Goal: Task Accomplishment & Management: Complete application form

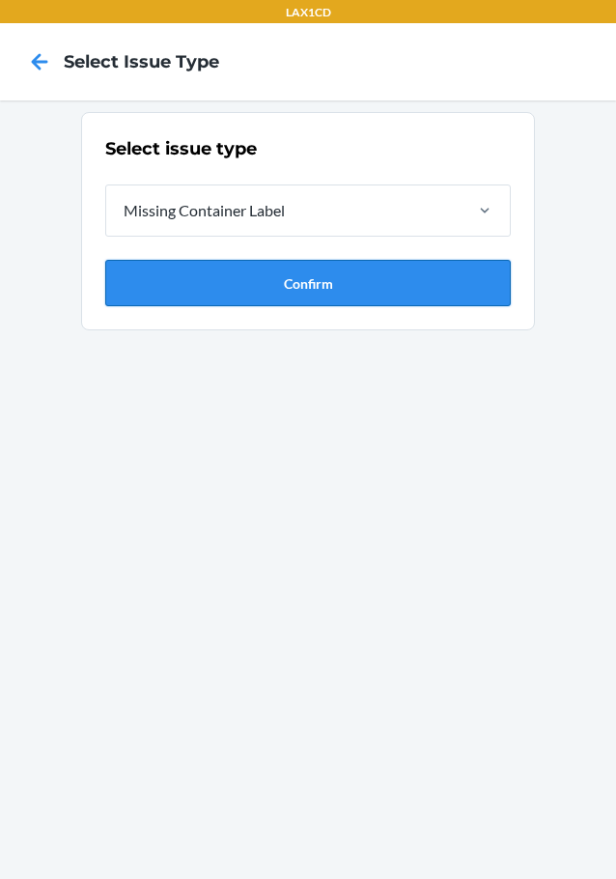
click at [245, 289] on button "Confirm" at bounding box center [308, 283] width 406 height 46
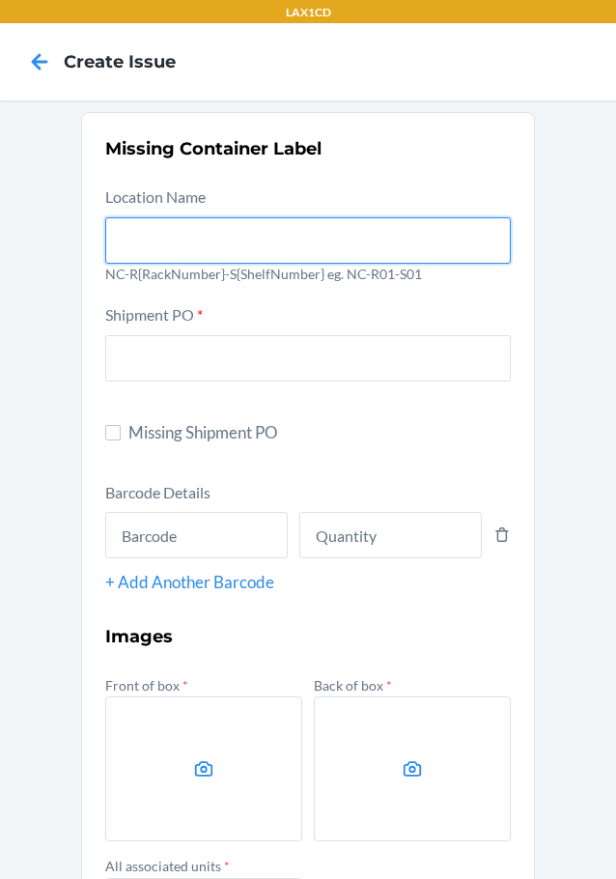
click at [215, 246] on input "text" at bounding box center [308, 240] width 406 height 46
type input "NC-RLCD01-SO1"
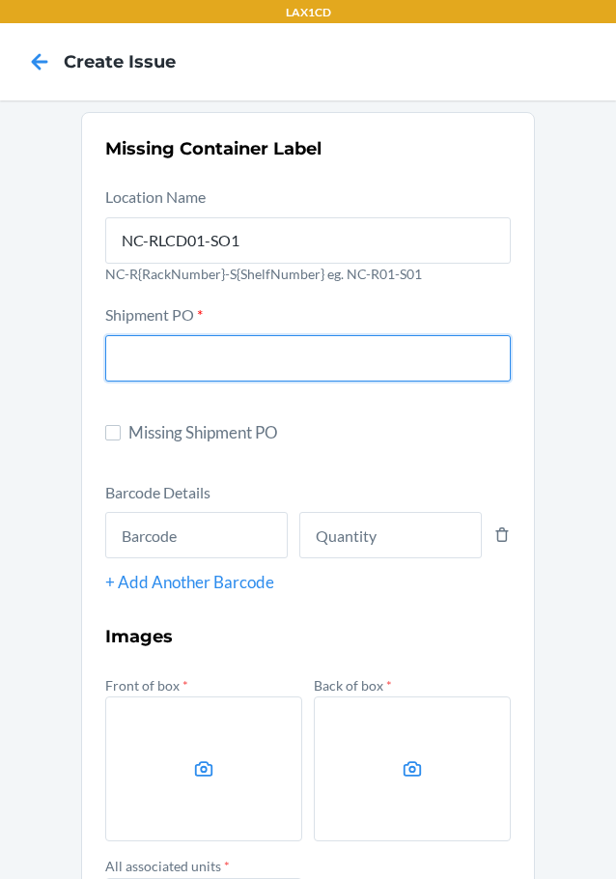
click at [160, 349] on input "text" at bounding box center [308, 358] width 406 height 46
type input "9941576"
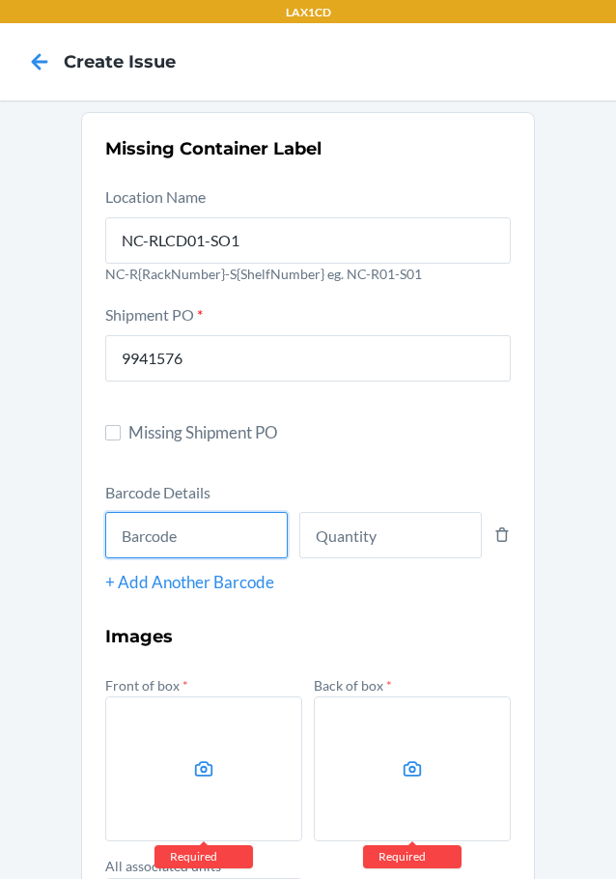
click at [115, 522] on input "text" at bounding box center [196, 535] width 183 height 46
type input "685757746700"
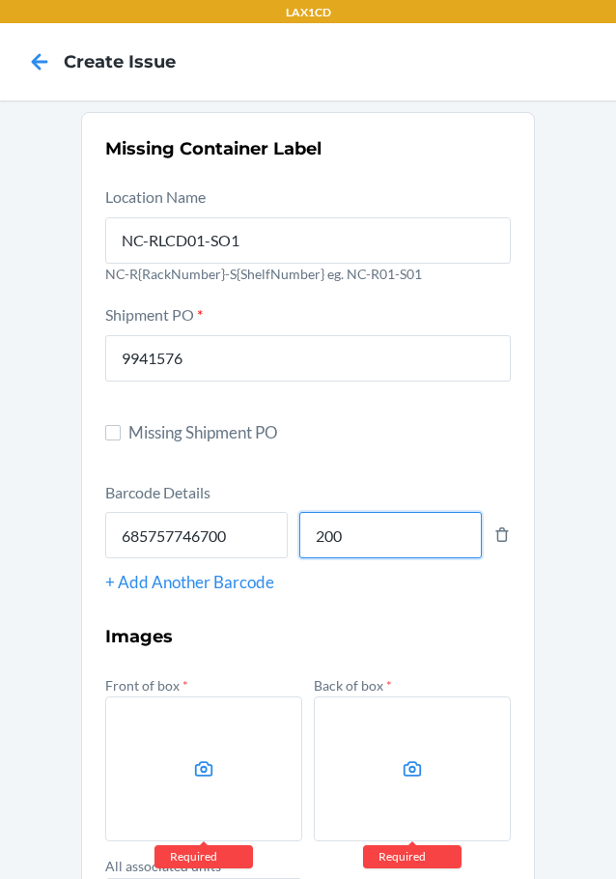
type input "200"
click at [195, 768] on icon at bounding box center [204, 768] width 18 height 15
click at [0, 0] on input "file" at bounding box center [0, 0] width 0 height 0
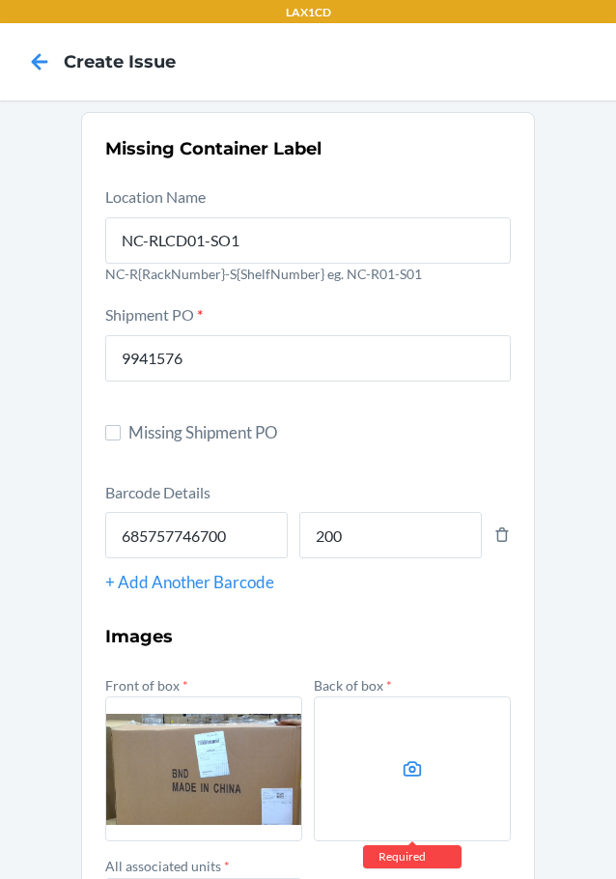
click at [359, 738] on label at bounding box center [412, 769] width 197 height 145
click at [0, 0] on input "file" at bounding box center [0, 0] width 0 height 0
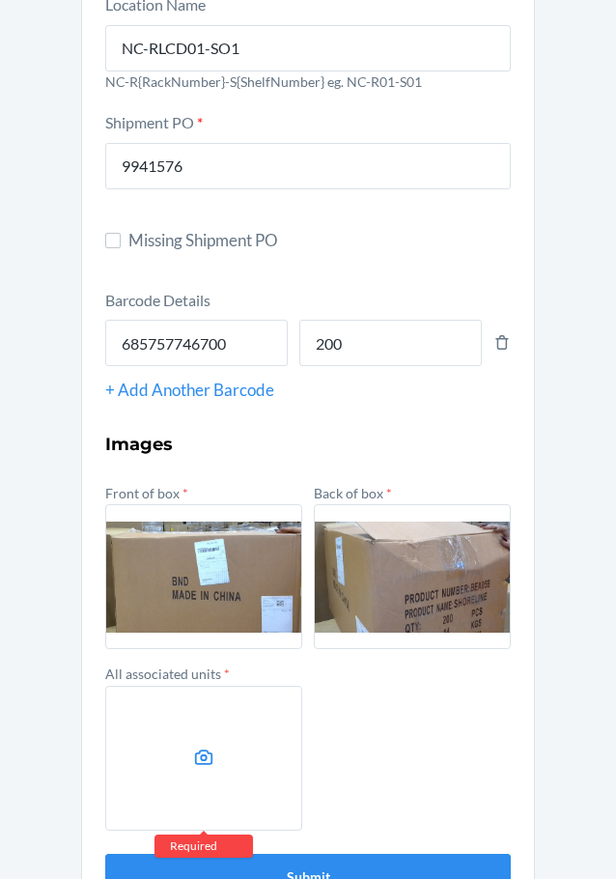
scroll to position [193, 0]
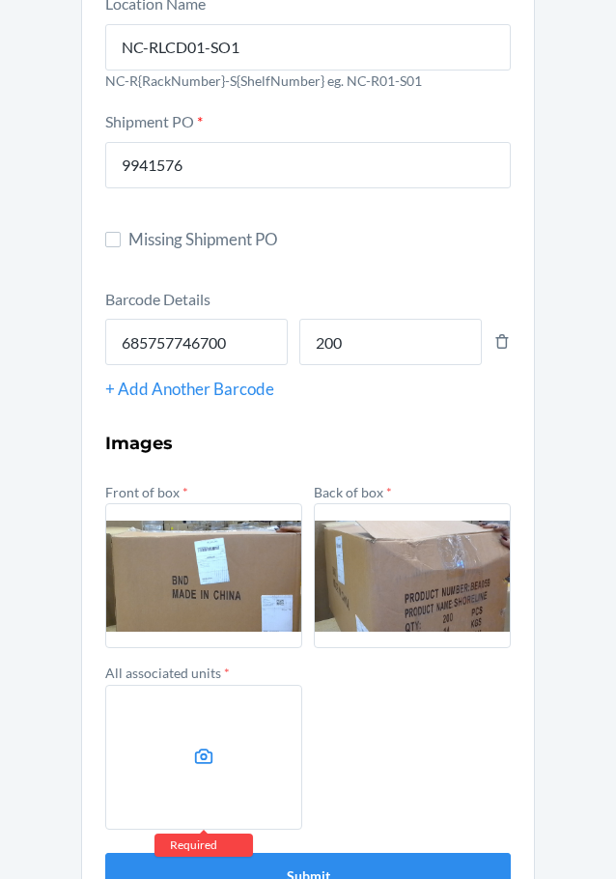
click at [204, 713] on label at bounding box center [203, 757] width 197 height 145
click at [0, 0] on input "file" at bounding box center [0, 0] width 0 height 0
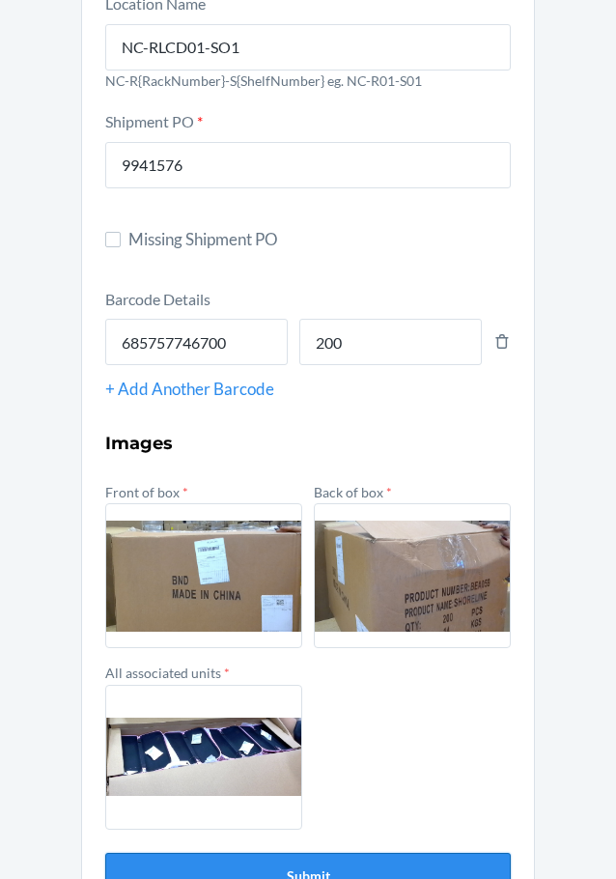
click at [360, 873] on button "Submit" at bounding box center [308, 876] width 406 height 46
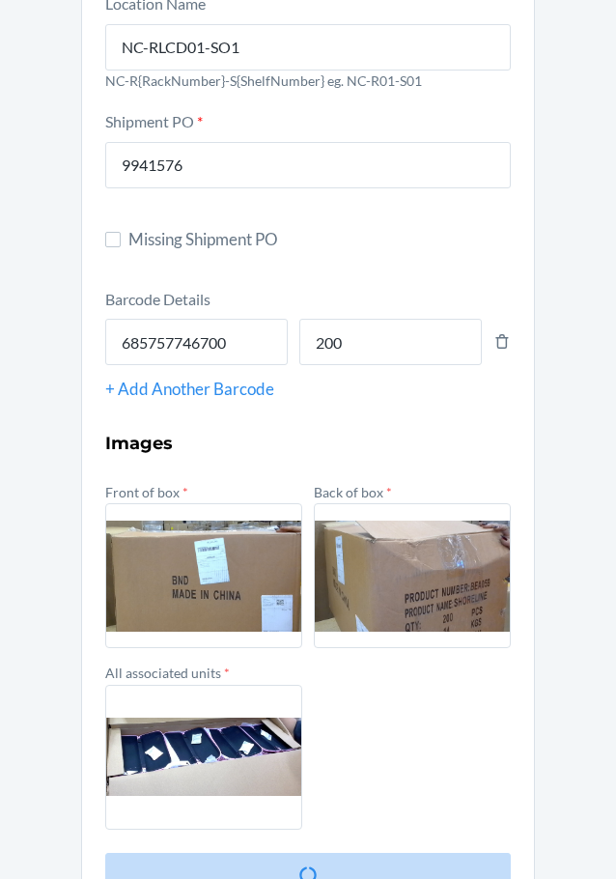
scroll to position [0, 0]
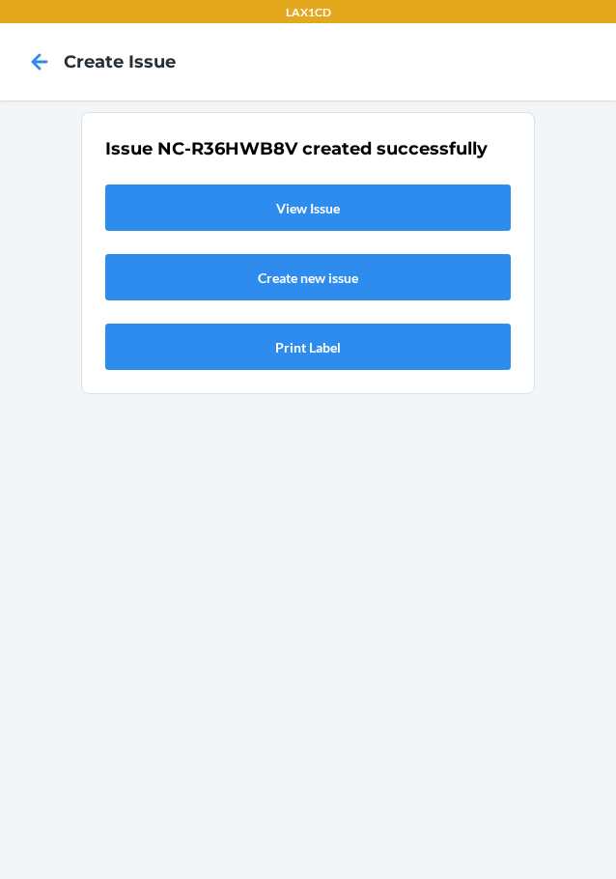
click at [183, 213] on link "View Issue" at bounding box center [308, 208] width 406 height 46
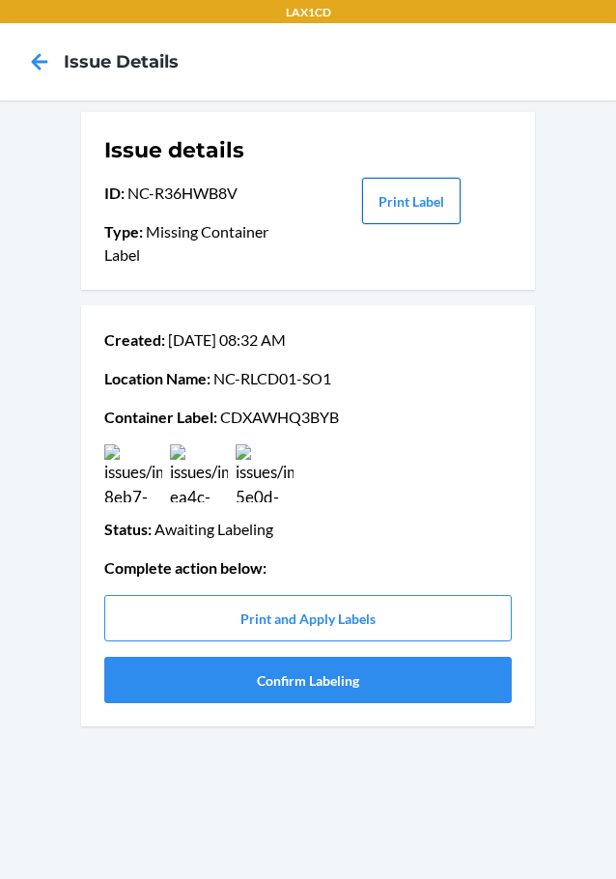
click at [385, 191] on button "Print Label" at bounding box center [411, 201] width 99 height 46
drag, startPoint x: 280, startPoint y: 685, endPoint x: 311, endPoint y: 697, distance: 33.0
click at [279, 686] on button "Confirm Labeling" at bounding box center [308, 680] width 408 height 46
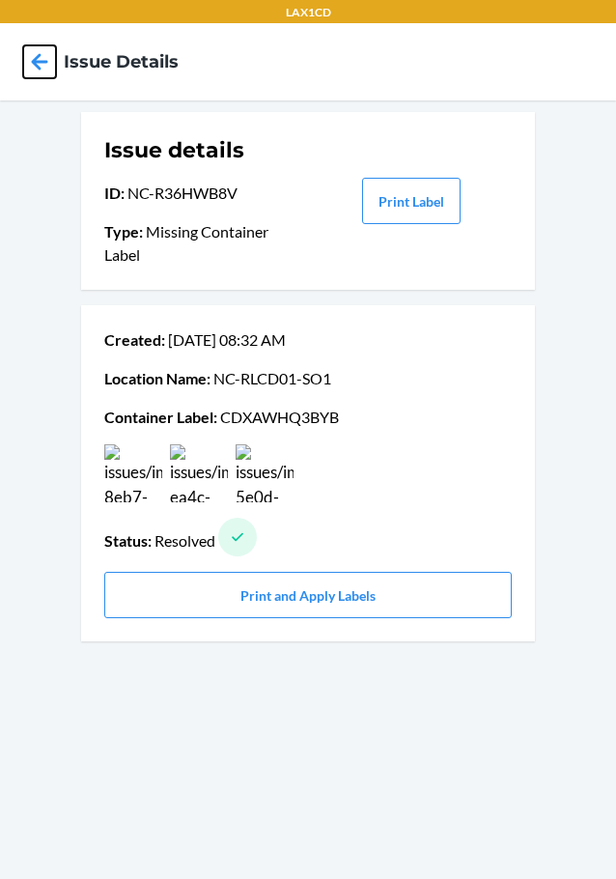
click at [45, 51] on icon at bounding box center [39, 61] width 33 height 33
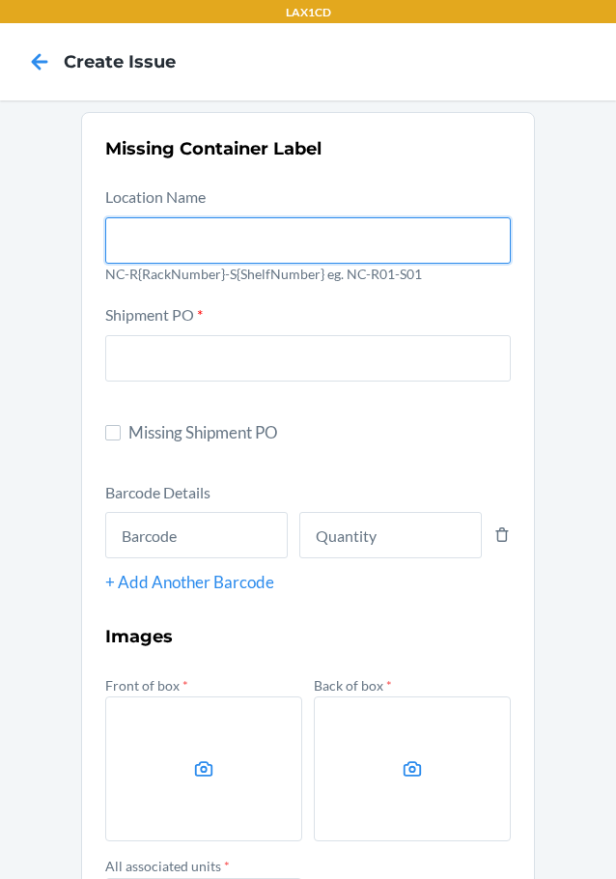
click at [125, 253] on input "text" at bounding box center [308, 240] width 406 height 46
type input "NC-RLCD01-SO1"
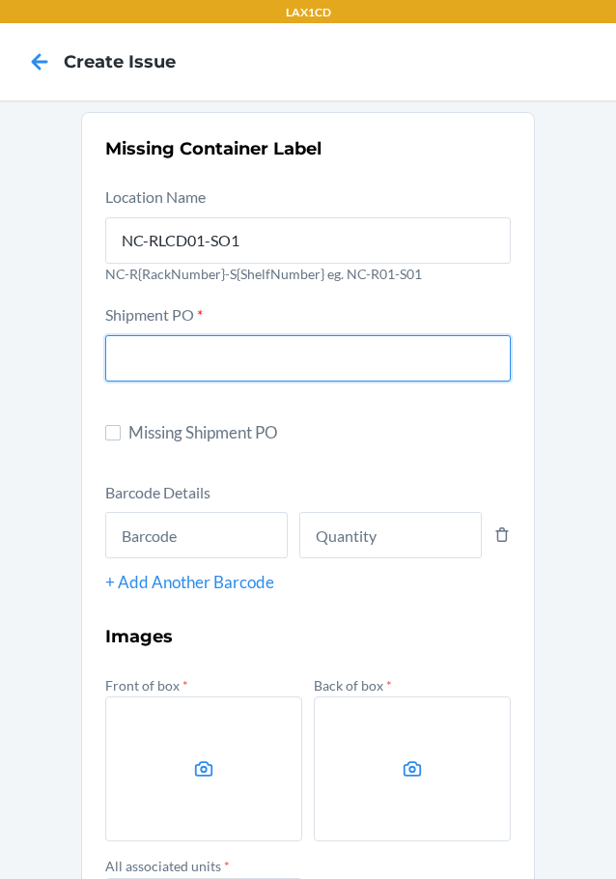
click at [120, 349] on input "text" at bounding box center [308, 358] width 406 height 46
click at [221, 365] on input "text" at bounding box center [308, 358] width 406 height 46
type input "9941576"
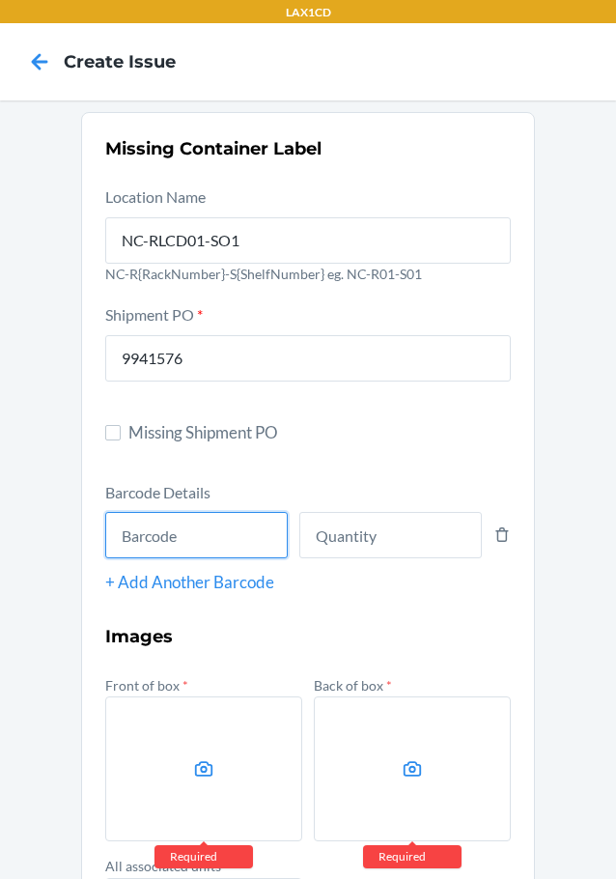
click at [173, 533] on input "text" at bounding box center [196, 535] width 183 height 46
type input "685757746700"
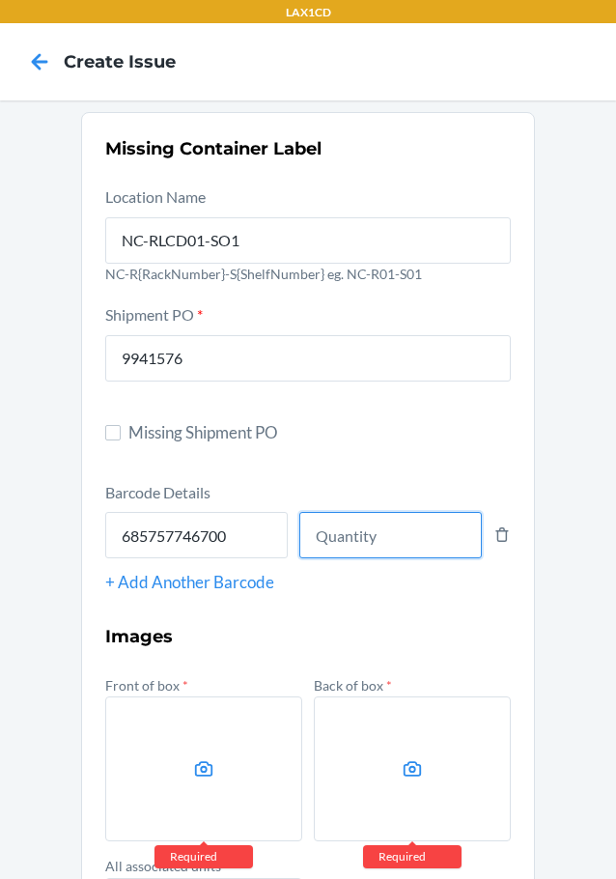
click at [395, 553] on input "number" at bounding box center [390, 535] width 183 height 46
type input "200"
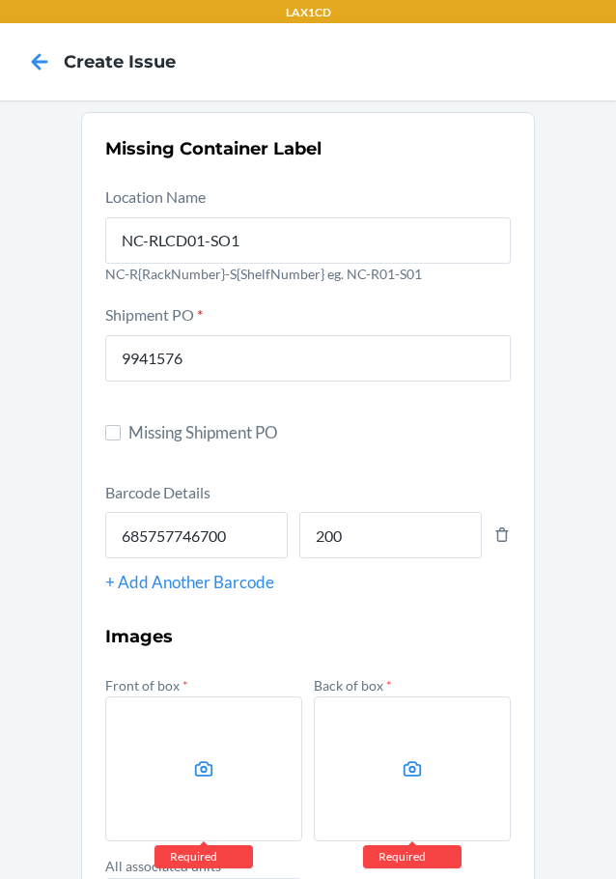
click at [192, 783] on label at bounding box center [203, 769] width 197 height 145
click at [0, 0] on input "file" at bounding box center [0, 0] width 0 height 0
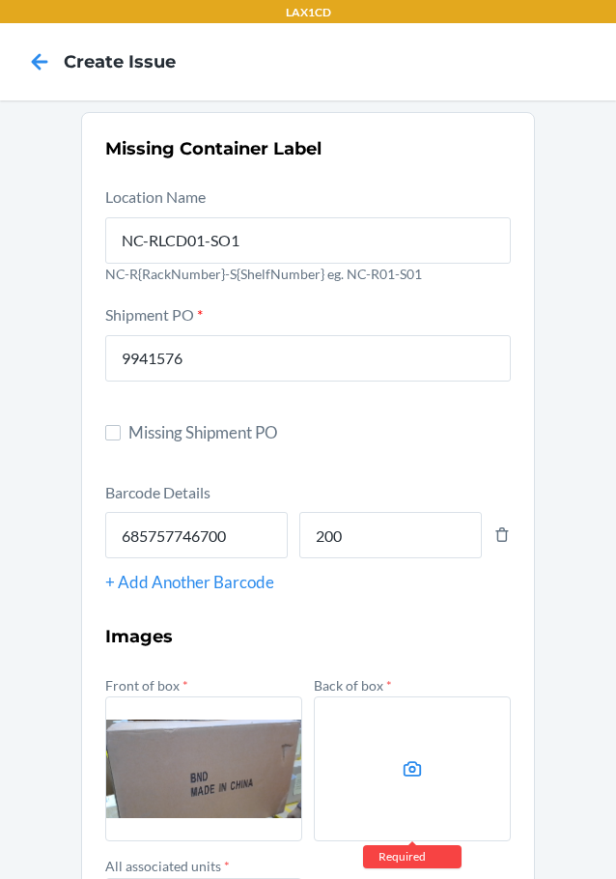
click at [344, 737] on label at bounding box center [412, 769] width 197 height 145
click at [0, 0] on input "file" at bounding box center [0, 0] width 0 height 0
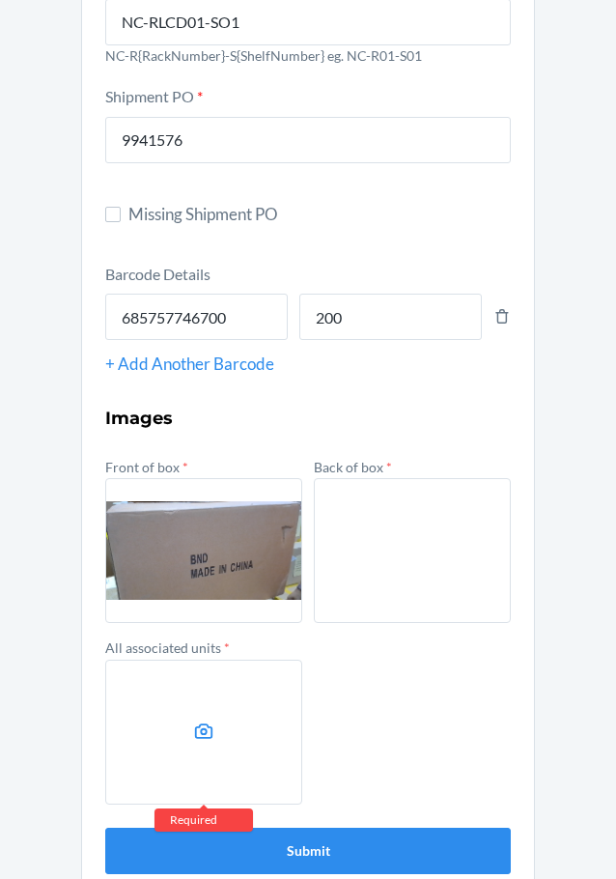
scroll to position [249, 0]
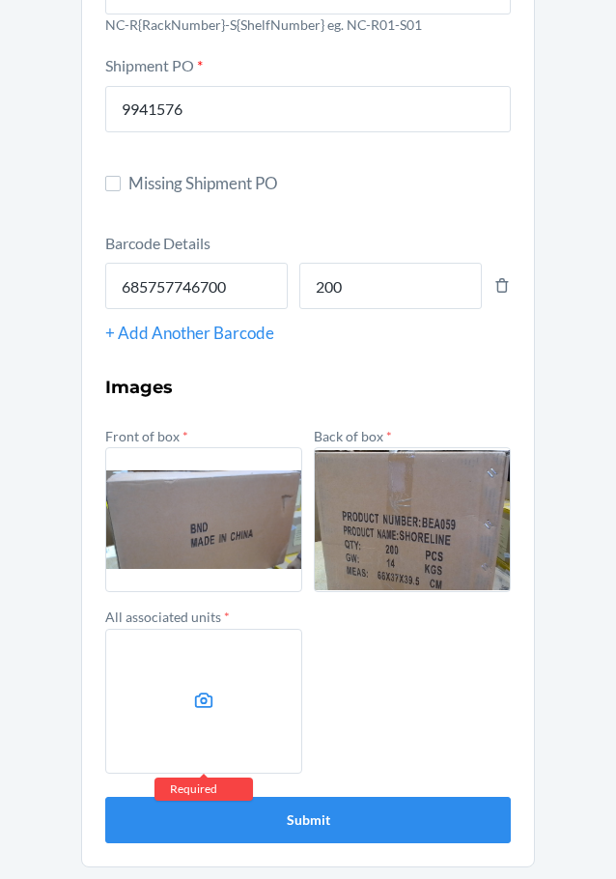
click at [197, 689] on label at bounding box center [203, 701] width 197 height 145
click at [0, 0] on input "file" at bounding box center [0, 0] width 0 height 0
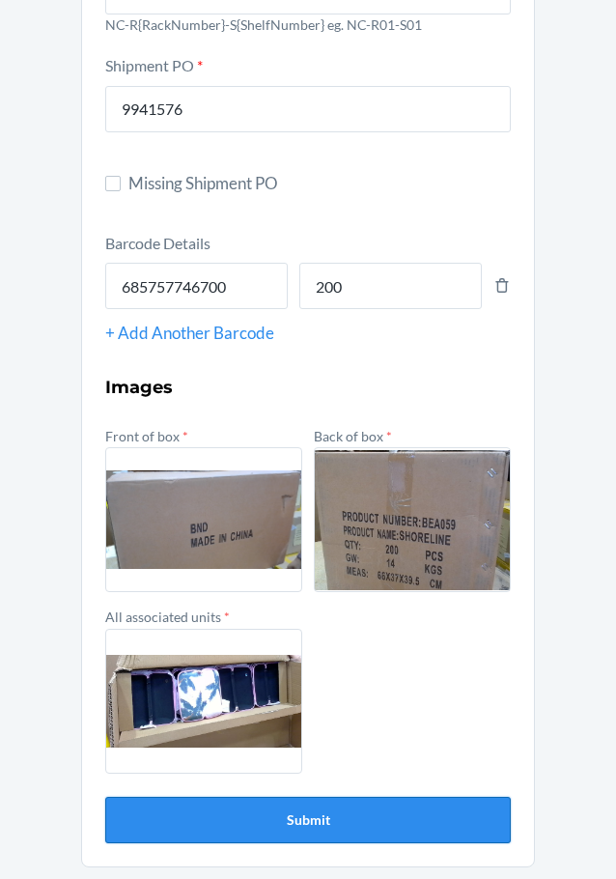
click at [429, 831] on button "Submit" at bounding box center [308, 820] width 406 height 46
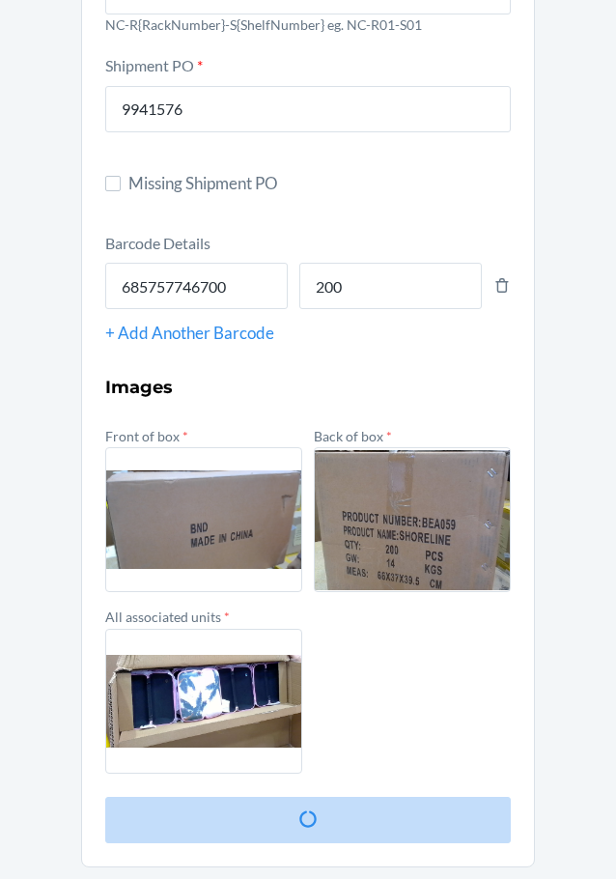
scroll to position [0, 0]
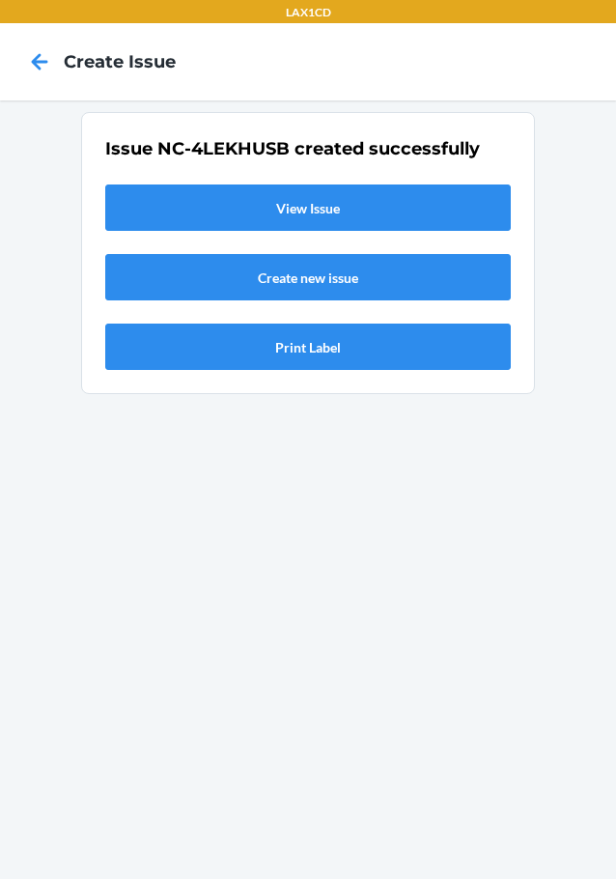
click at [301, 192] on link "View Issue" at bounding box center [308, 208] width 406 height 46
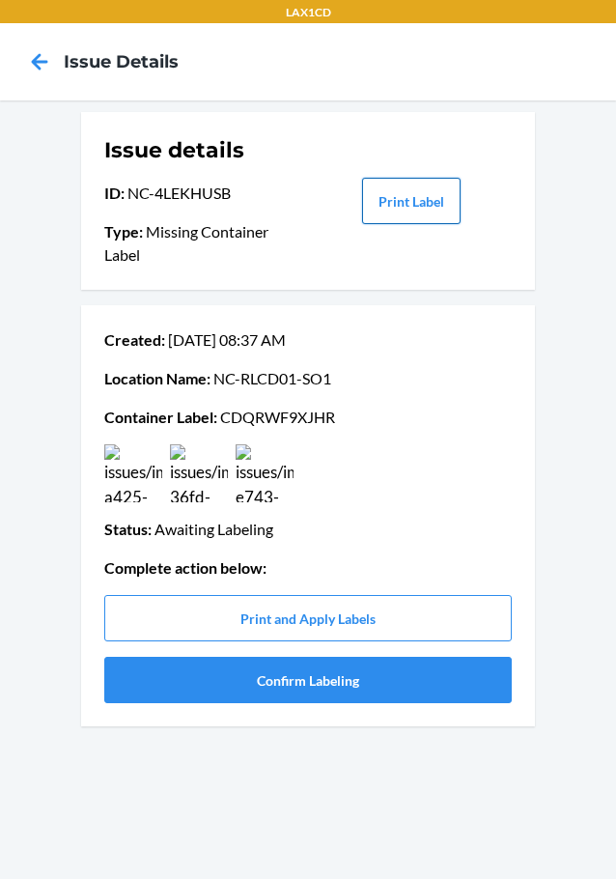
click at [432, 204] on button "Print Label" at bounding box center [411, 201] width 99 height 46
click at [254, 677] on button "Confirm Labeling" at bounding box center [308, 680] width 408 height 46
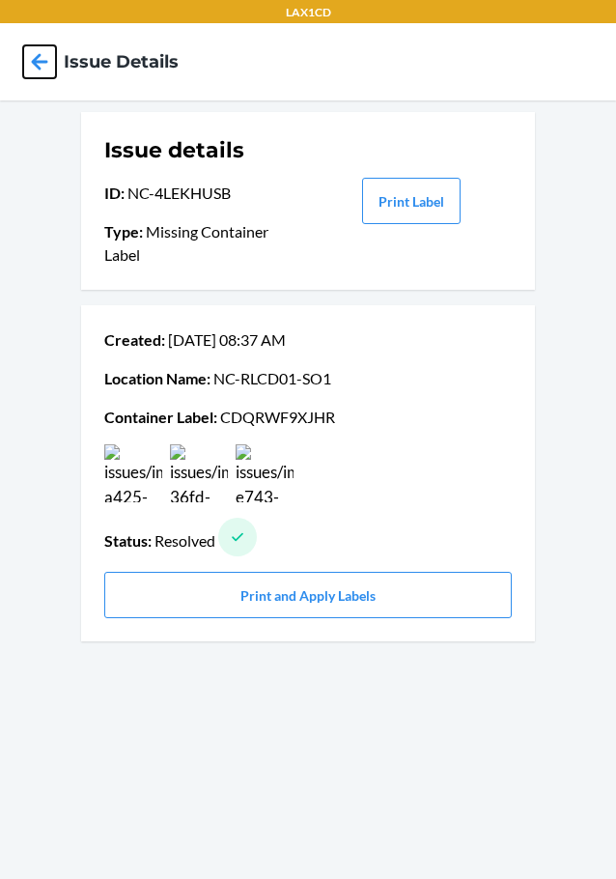
click at [44, 64] on icon at bounding box center [39, 61] width 33 height 33
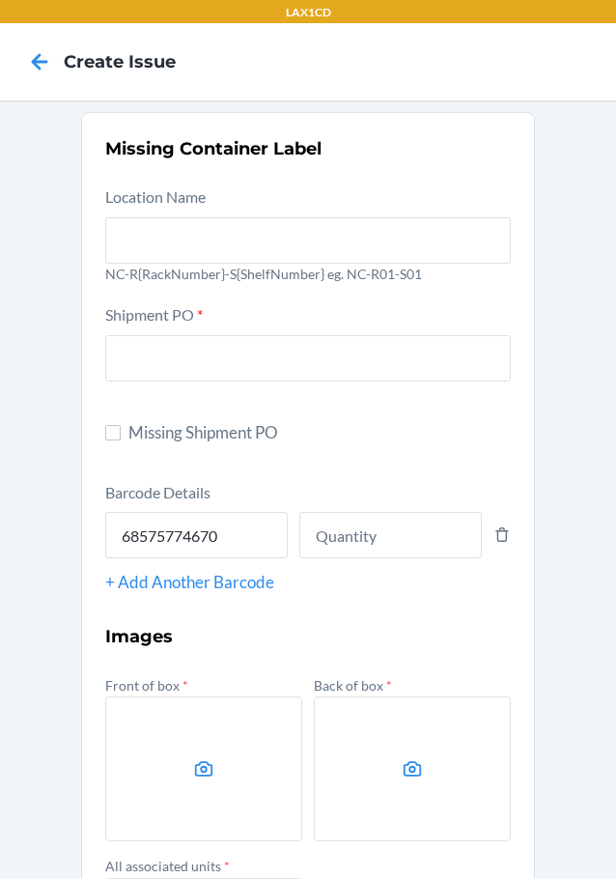
type input "685757746700"
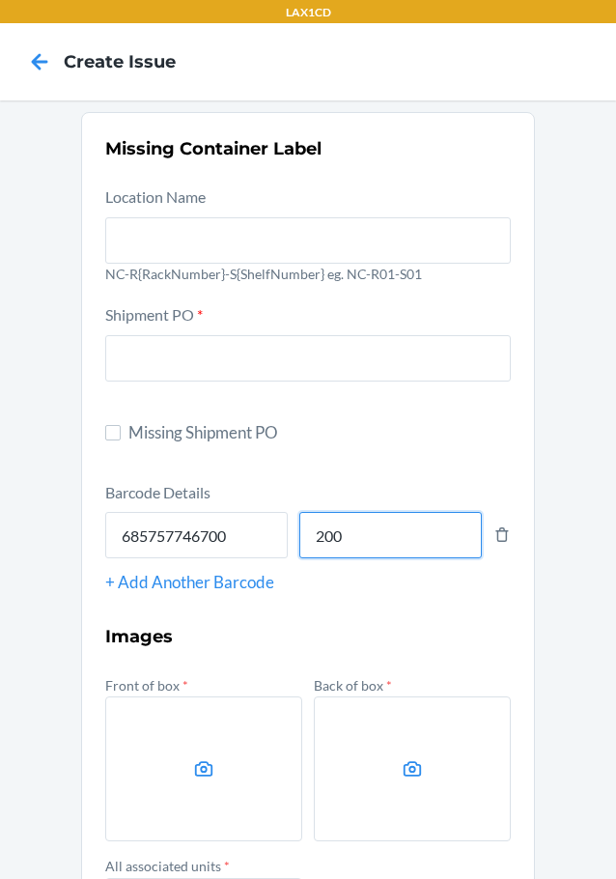
type input "200"
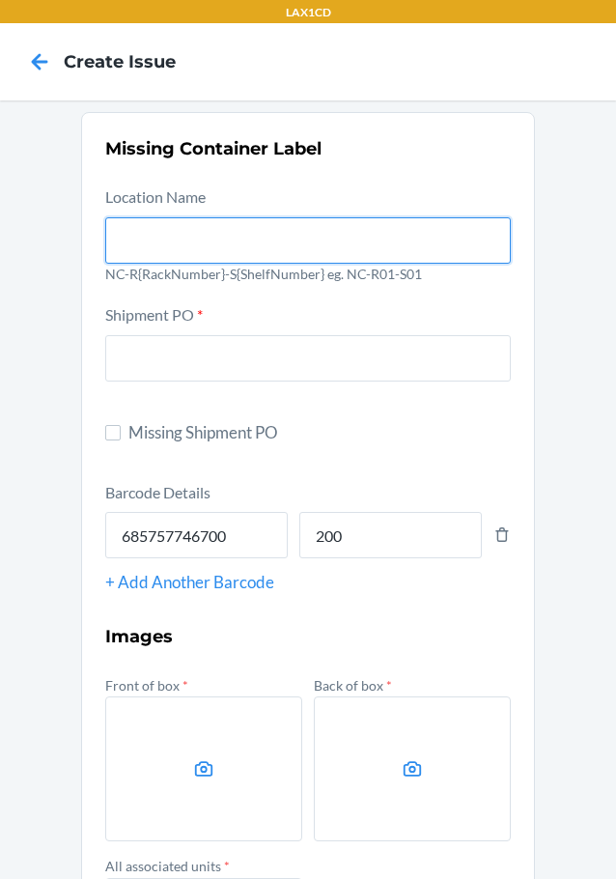
click at [165, 248] on input "text" at bounding box center [308, 240] width 406 height 46
type input "NC-RLCD01-SO1"
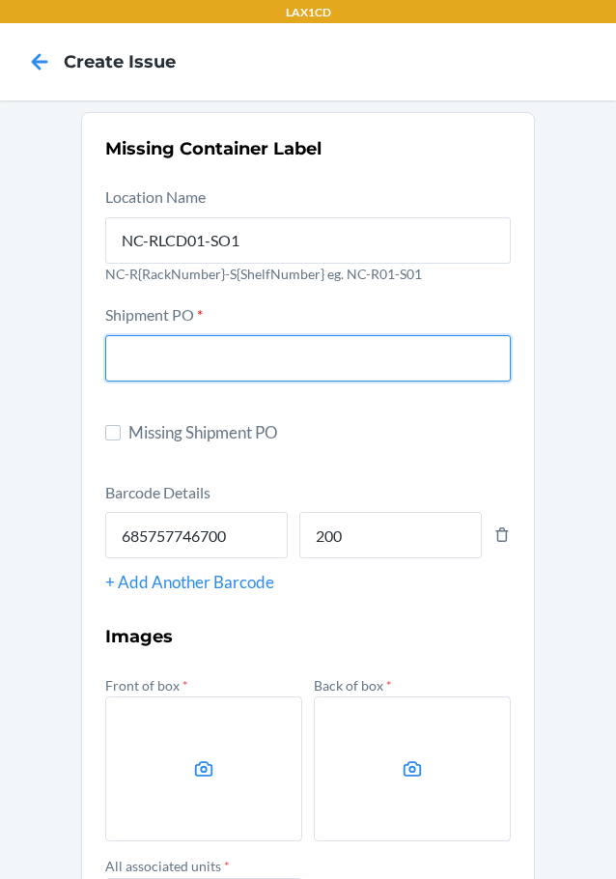
click at [161, 371] on input "text" at bounding box center [308, 358] width 406 height 46
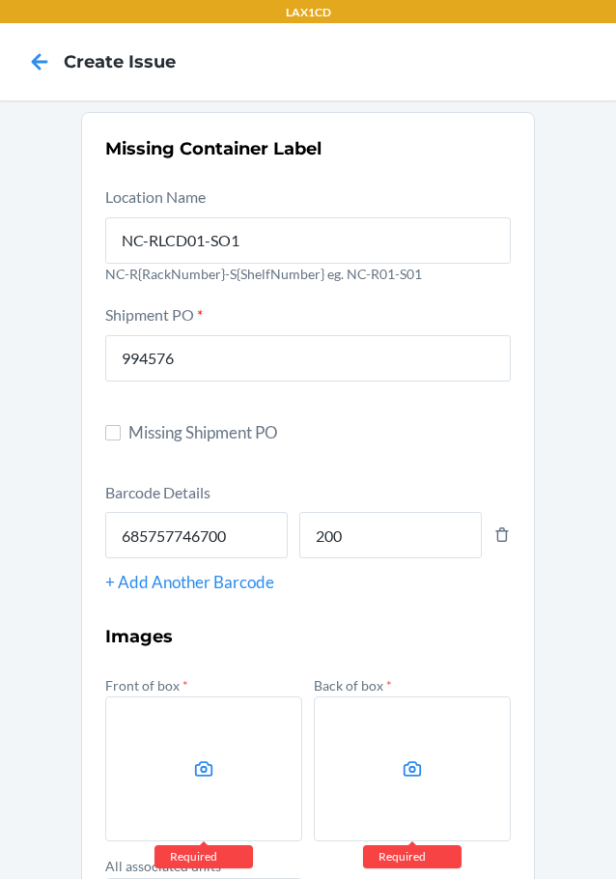
click at [196, 789] on label at bounding box center [203, 769] width 197 height 145
click at [0, 0] on input "file" at bounding box center [0, 0] width 0 height 0
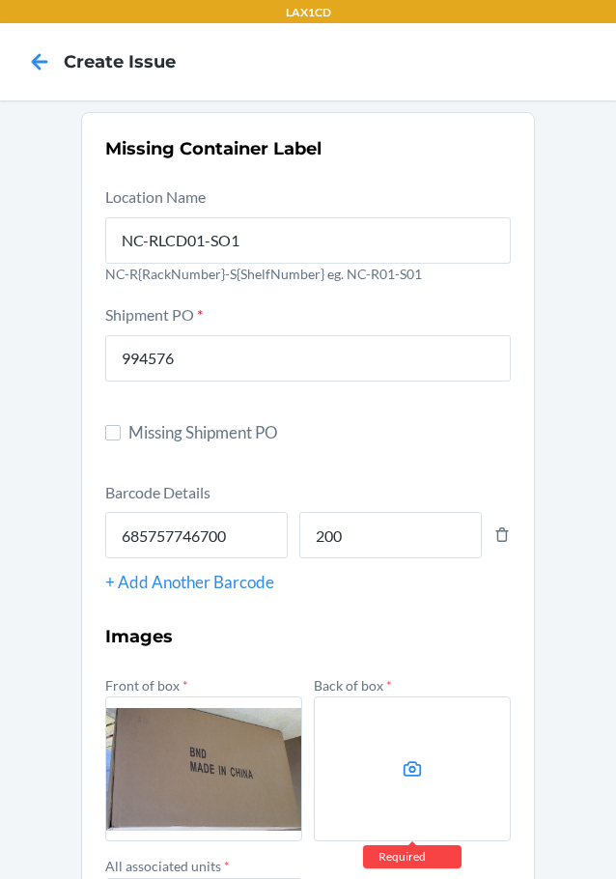
click at [385, 732] on label at bounding box center [412, 769] width 197 height 145
click at [0, 0] on input "file" at bounding box center [0, 0] width 0 height 0
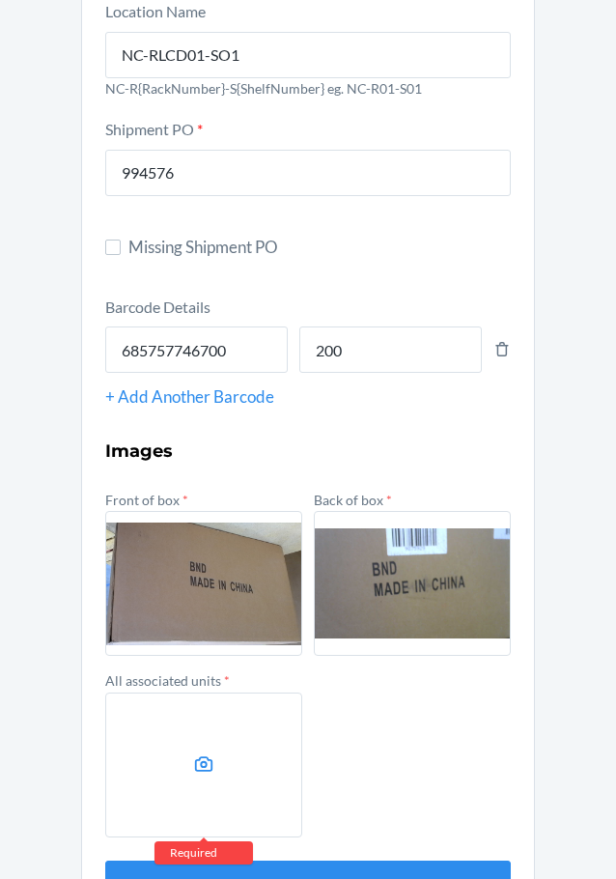
scroll to position [249, 0]
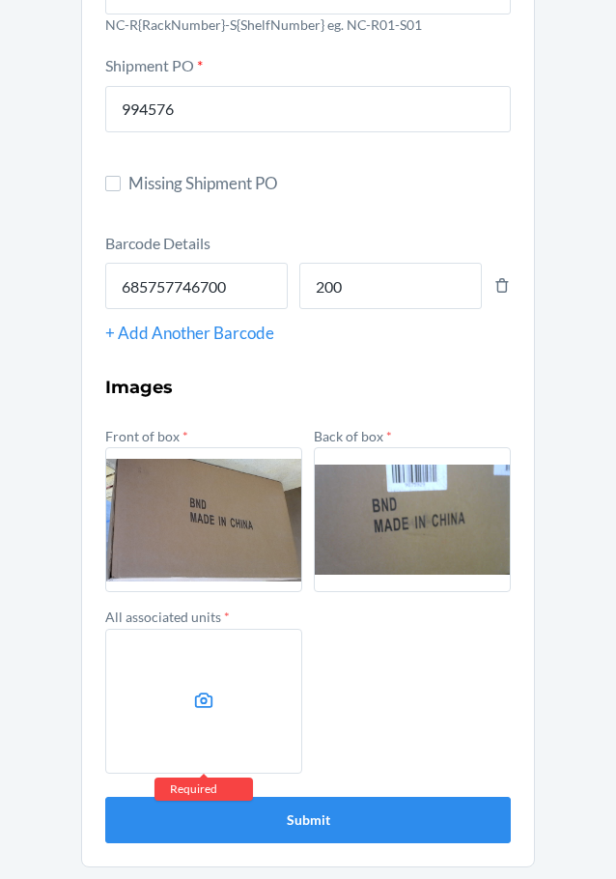
click at [185, 723] on label at bounding box center [203, 701] width 197 height 145
click at [0, 0] on input "file" at bounding box center [0, 0] width 0 height 0
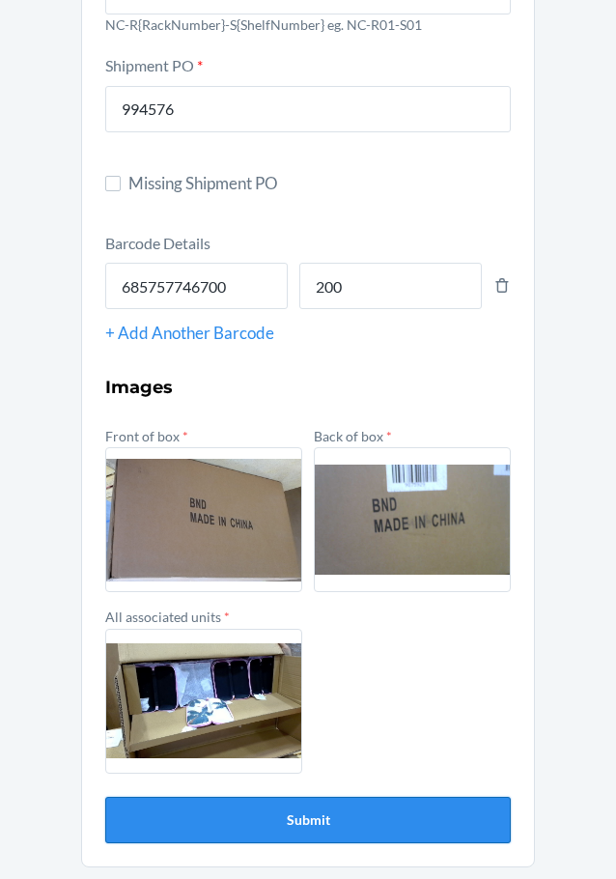
click at [369, 831] on button "Submit" at bounding box center [308, 820] width 406 height 46
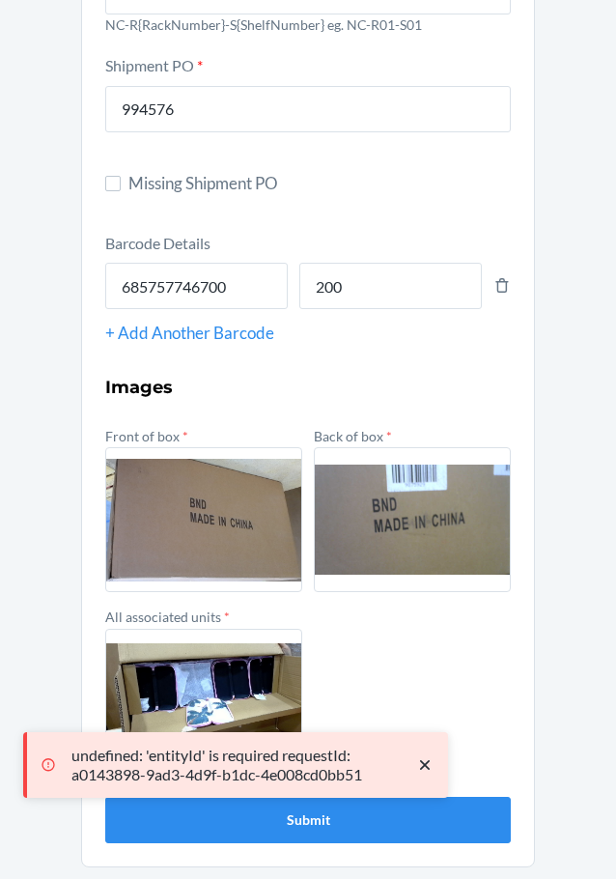
click at [593, 450] on div "Missing Container Label Location Name NC-RLCD01-SO1 NC-R{RackNumber}-S{ShelfNum…" at bounding box center [308, 365] width 616 height 1028
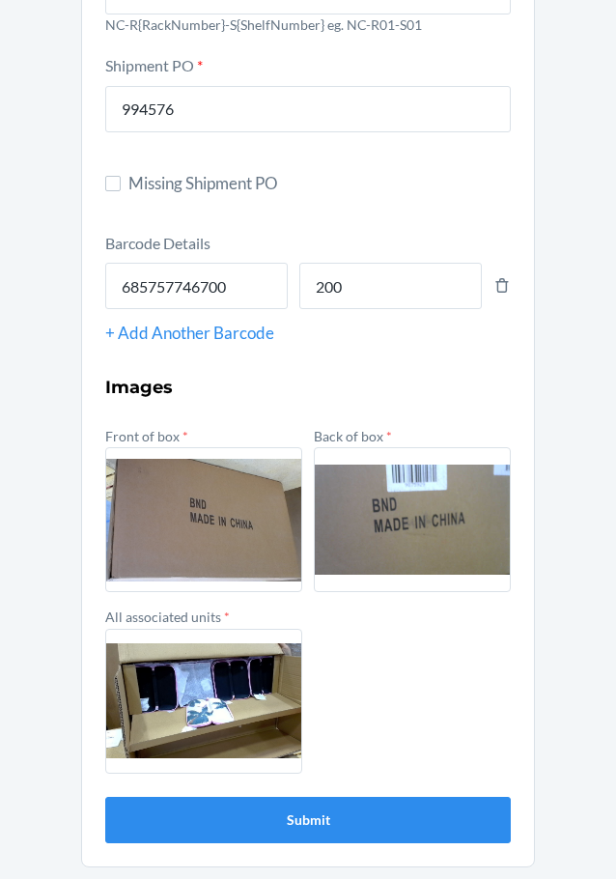
click at [282, 845] on section "Missing Container Label Location Name NC-RLCD01-SO1 NC-R{RackNumber}-S{ShelfNum…" at bounding box center [308, 365] width 454 height 1005
click at [245, 810] on button "Submit" at bounding box center [308, 820] width 406 height 46
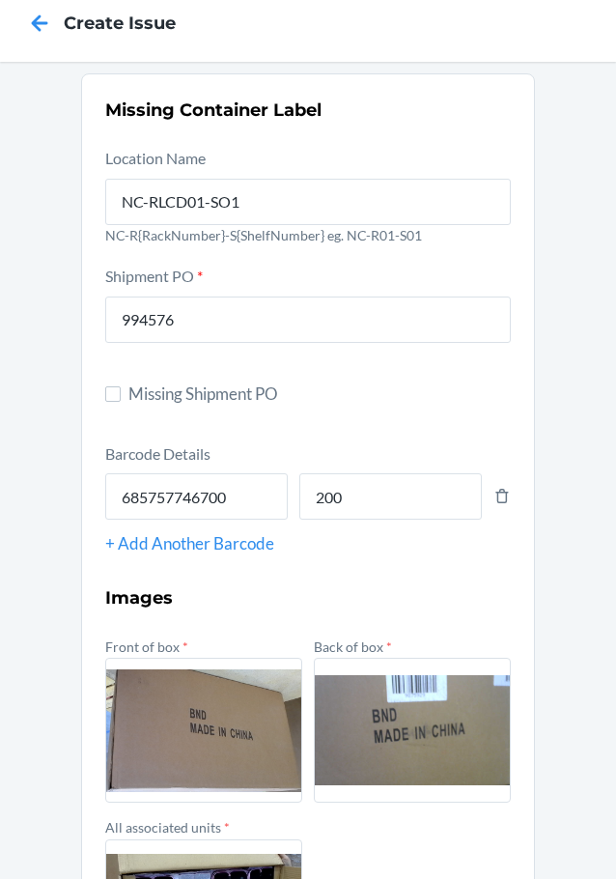
scroll to position [20, 0]
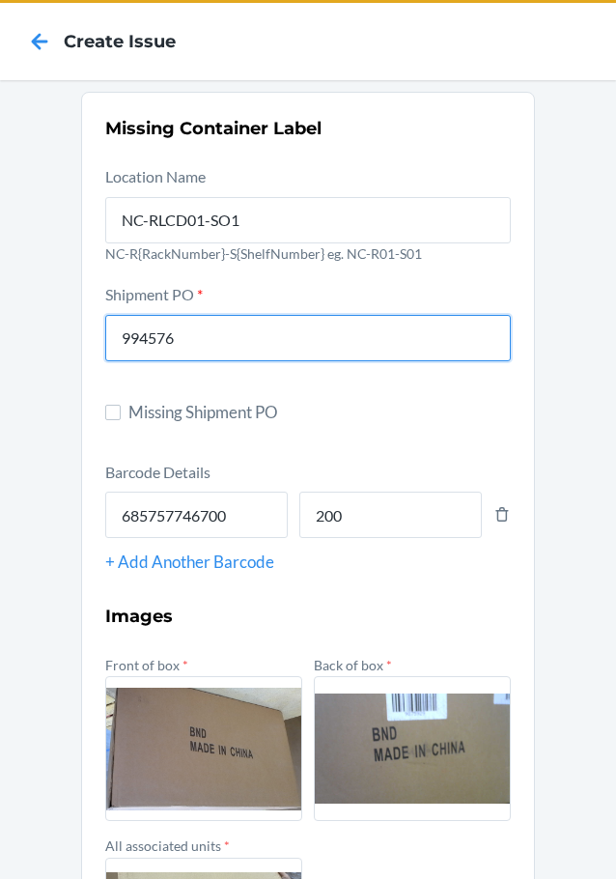
click at [137, 329] on input "994576" at bounding box center [308, 338] width 406 height 46
click at [135, 337] on input "994576" at bounding box center [308, 338] width 406 height 46
click at [140, 337] on input "994576" at bounding box center [308, 338] width 406 height 46
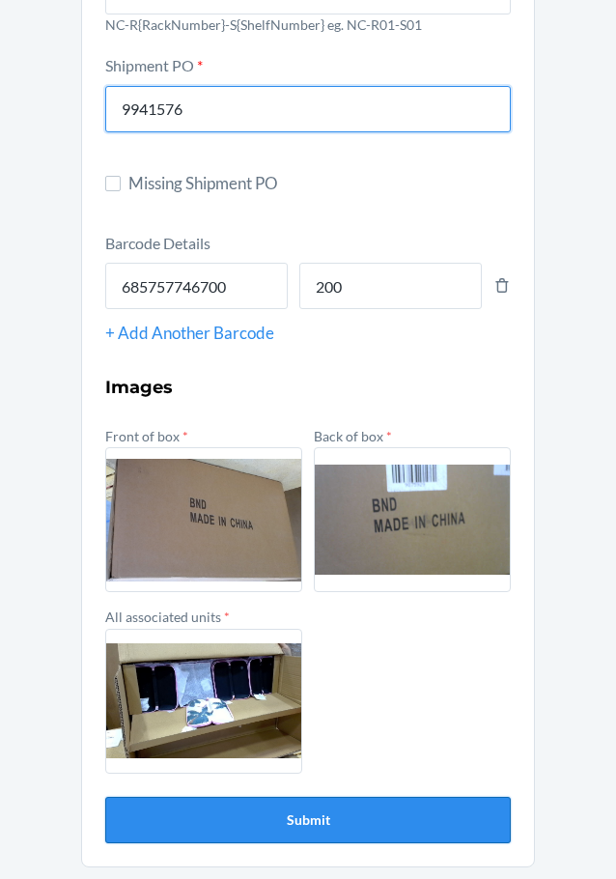
type input "9941576"
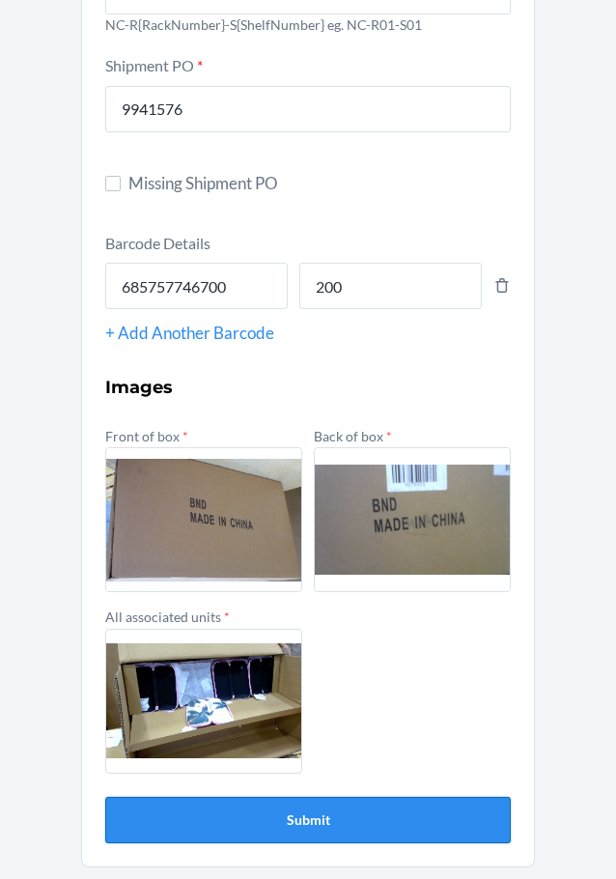
click at [183, 831] on button "Submit" at bounding box center [308, 820] width 406 height 46
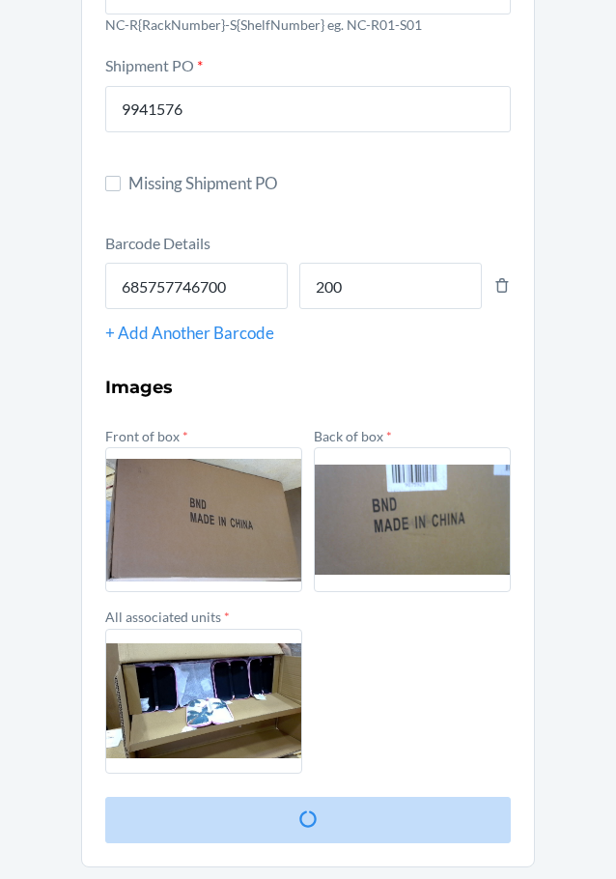
scroll to position [0, 0]
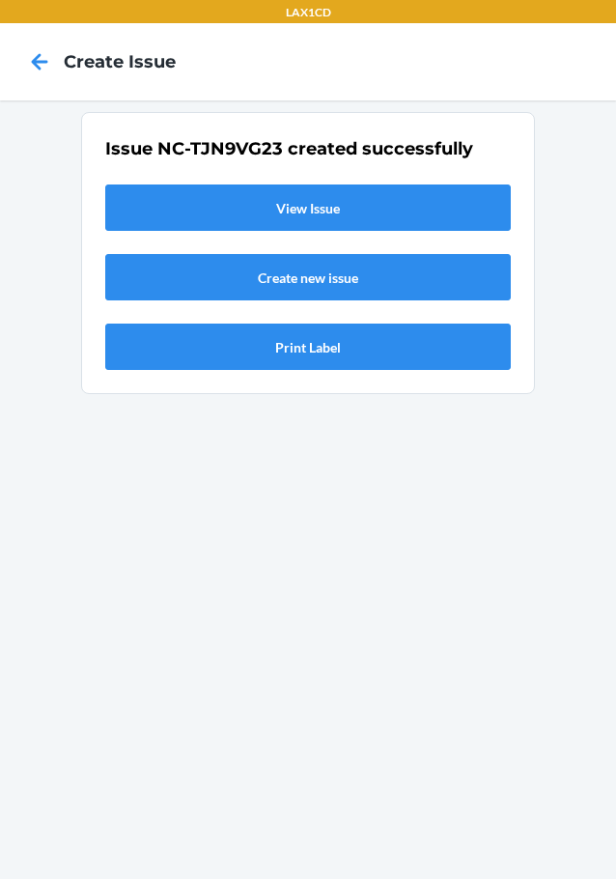
click at [280, 194] on link "View Issue" at bounding box center [308, 208] width 406 height 46
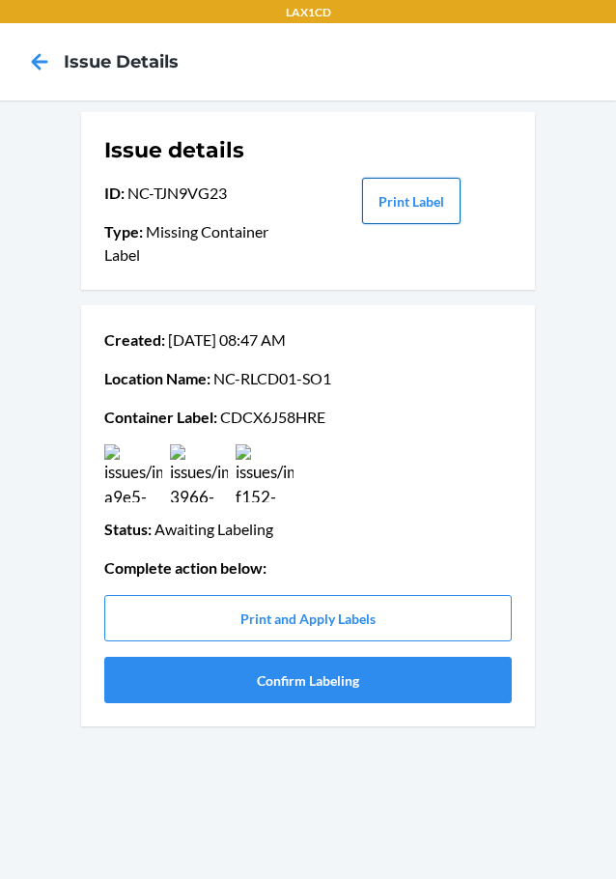
click at [420, 192] on button "Print Label" at bounding box center [411, 201] width 99 height 46
click at [275, 687] on button "Confirm Labeling" at bounding box center [308, 680] width 408 height 46
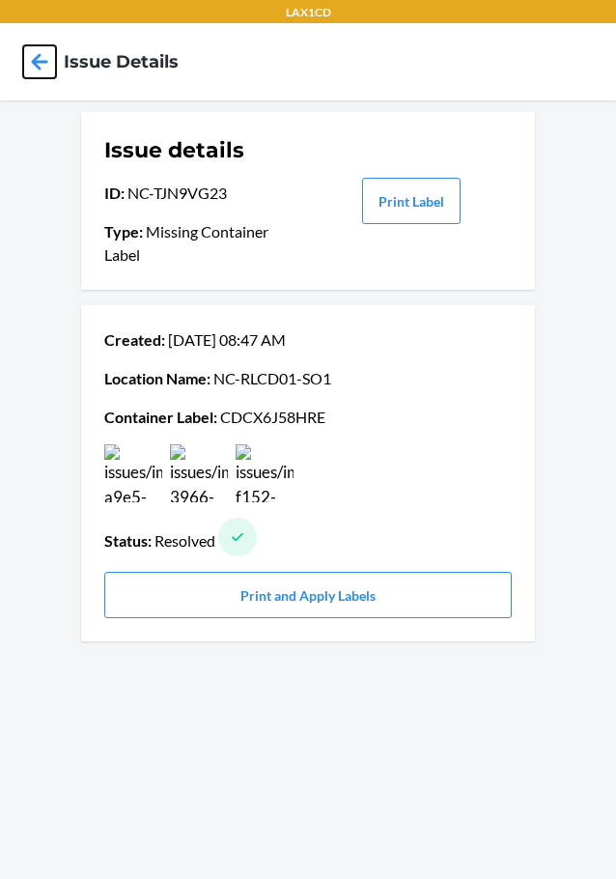
click at [29, 66] on icon at bounding box center [39, 61] width 33 height 33
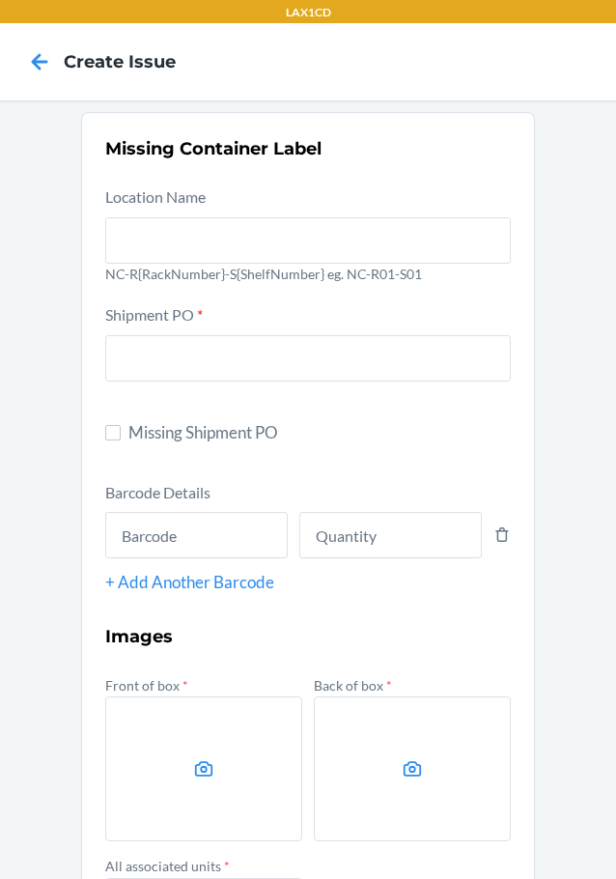
click at [136, 268] on p "NC-R{RackNumber}-S{ShelfNumber} eg. NC-R01-S01" at bounding box center [308, 274] width 406 height 20
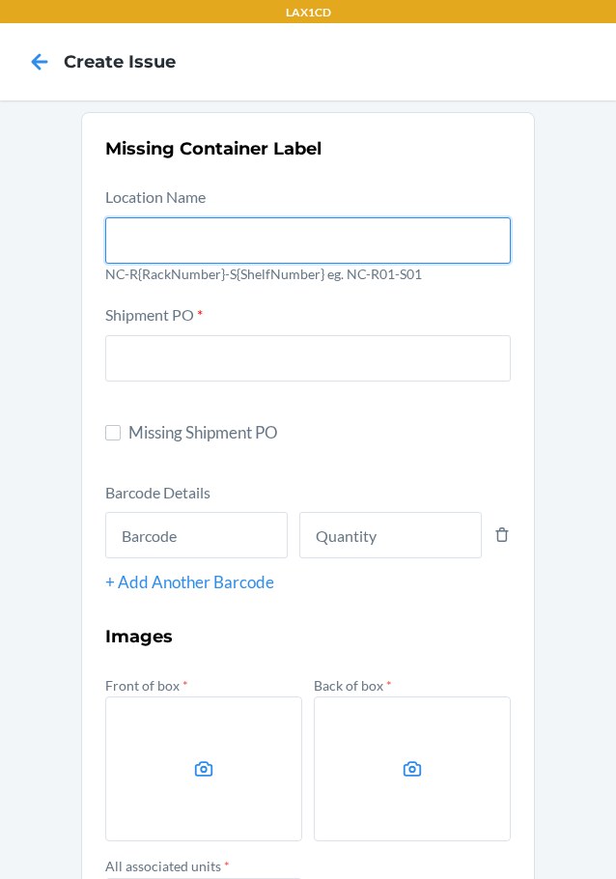
click at [134, 227] on input "text" at bounding box center [308, 240] width 406 height 46
type input "NC-RLCD01-SO1"
